Goal: Task Accomplishment & Management: Manage account settings

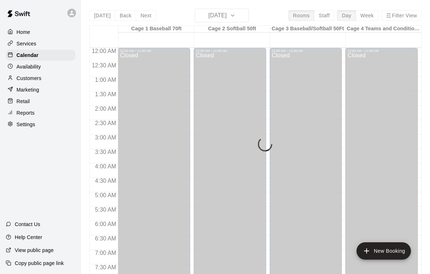
scroll to position [425, 0]
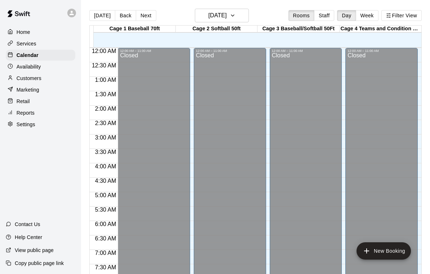
scroll to position [311, 0]
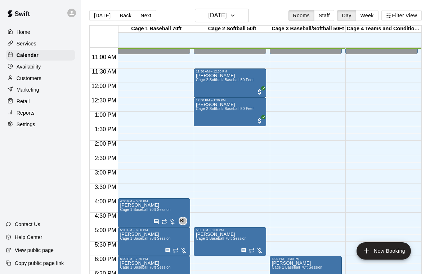
click at [155, 148] on div "12:00 AM – 11:00 AM Closed 4:00 PM – 5:00 PM Maria Ibarra Cage 1 Baseball 70ft …" at bounding box center [154, 83] width 72 height 692
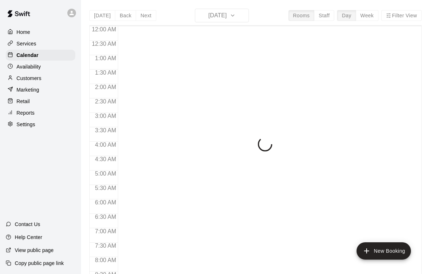
scroll to position [312, 0]
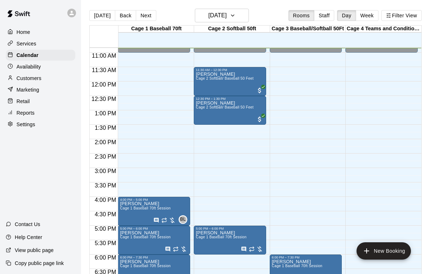
click at [237, 83] on div "[PERSON_NAME] Cage 2 Softball/ Baseball 50 Feet" at bounding box center [225, 209] width 58 height 274
click at [204, 82] on icon "edit" at bounding box center [203, 80] width 9 height 9
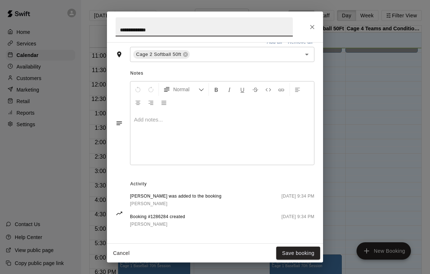
scroll to position [180, 0]
click at [318, 26] on button "Close" at bounding box center [312, 27] width 13 height 13
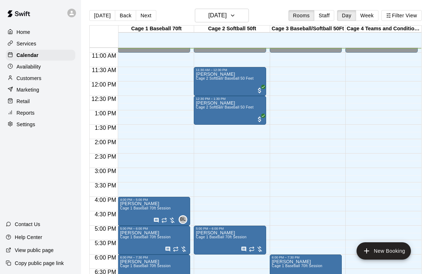
click at [214, 84] on div "Regina Becerra Cage 2 Softball/ Baseball 50 Feet" at bounding box center [225, 209] width 58 height 274
click at [203, 83] on icon "edit" at bounding box center [203, 80] width 9 height 9
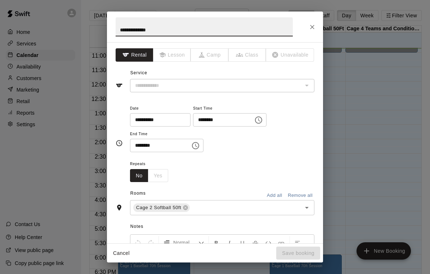
type input "**********"
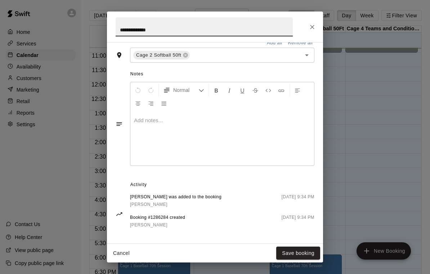
click at [313, 27] on icon "Close" at bounding box center [312, 27] width 4 height 4
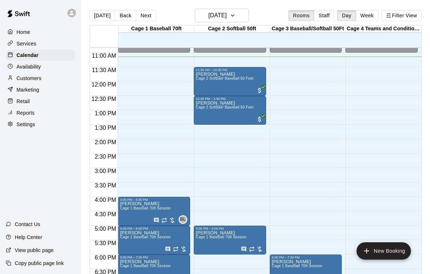
click at [261, 170] on div "12:00 AM – 11:00 AM Closed 11:30 AM – 12:30 PM Regina Becerra Cage 2 Softball/ …" at bounding box center [230, 81] width 72 height 692
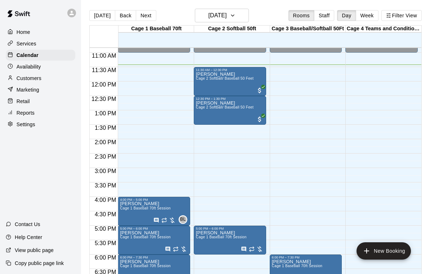
click at [215, 112] on div "Lindsay Moore Cage 2 Softball/ Baseball 50 Feet" at bounding box center [225, 238] width 58 height 274
click at [203, 110] on icon "edit" at bounding box center [203, 109] width 6 height 6
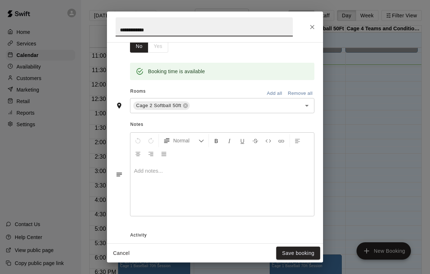
scroll to position [141, 0]
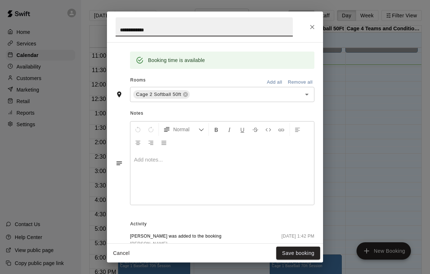
click at [315, 27] on icon "Close" at bounding box center [312, 26] width 7 height 7
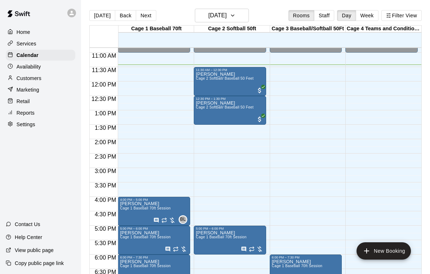
click at [37, 75] on p "Customers" at bounding box center [29, 78] width 25 height 7
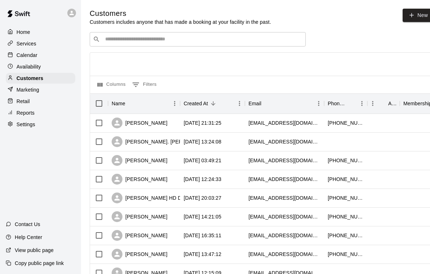
click at [123, 43] on input "Search customers by name or email" at bounding box center [203, 39] width 200 height 7
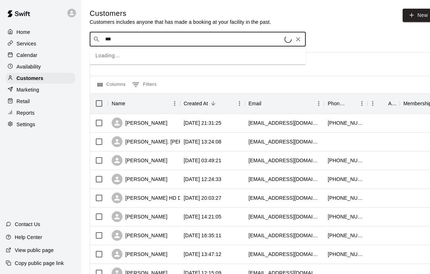
type input "****"
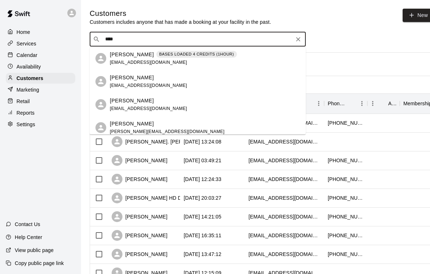
click at [147, 54] on div "Lindsay Moore BASES LOADED 4 CREDITS (1HOUR)" at bounding box center [173, 55] width 127 height 8
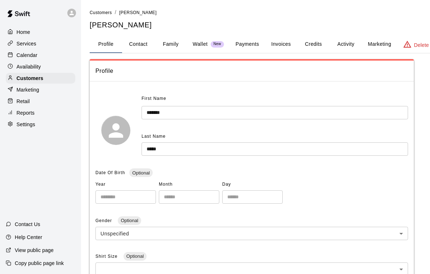
click at [130, 39] on button "Contact" at bounding box center [138, 44] width 32 height 17
select select "**"
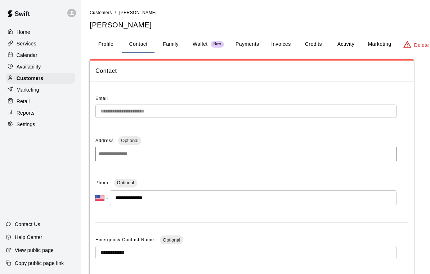
click at [30, 62] on div "Availability" at bounding box center [41, 66] width 70 height 11
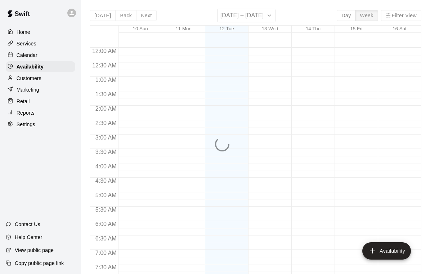
scroll to position [329, 0]
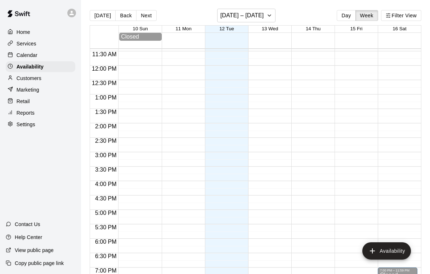
click at [27, 58] on p "Calendar" at bounding box center [27, 55] width 21 height 7
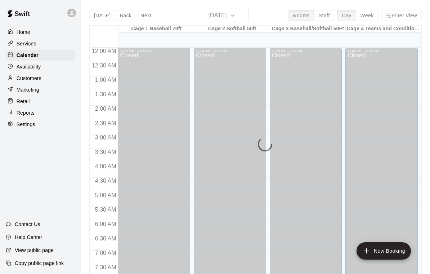
scroll to position [329, 0]
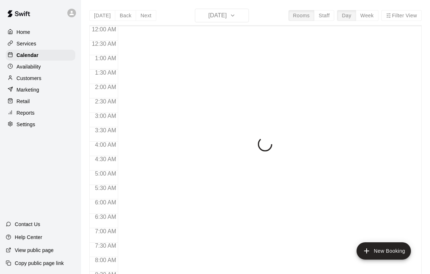
scroll to position [330, 0]
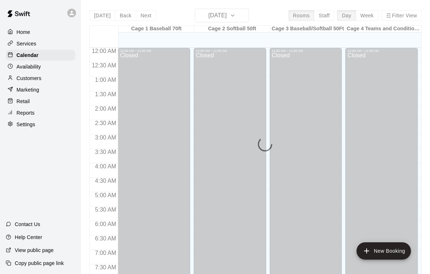
scroll to position [333, 0]
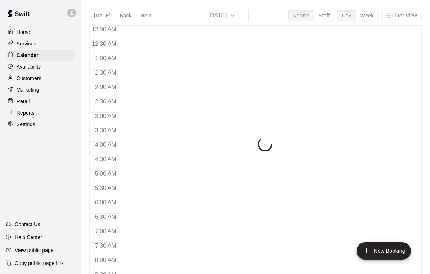
scroll to position [338, 0]
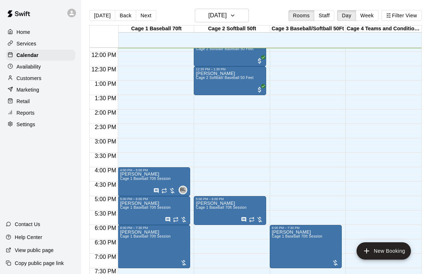
click at [221, 155] on div "12:00 AM – 11:00 AM Closed 11:30 AM – 12:30 PM Regina Becerra Cage 2 Softball/ …" at bounding box center [230, 52] width 72 height 692
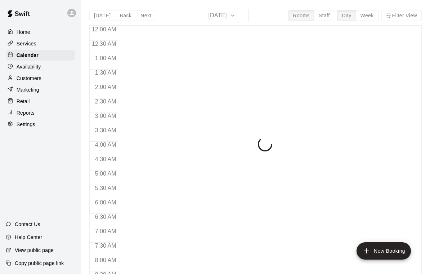
scroll to position [355, 0]
